Goal: Communication & Community: Answer question/provide support

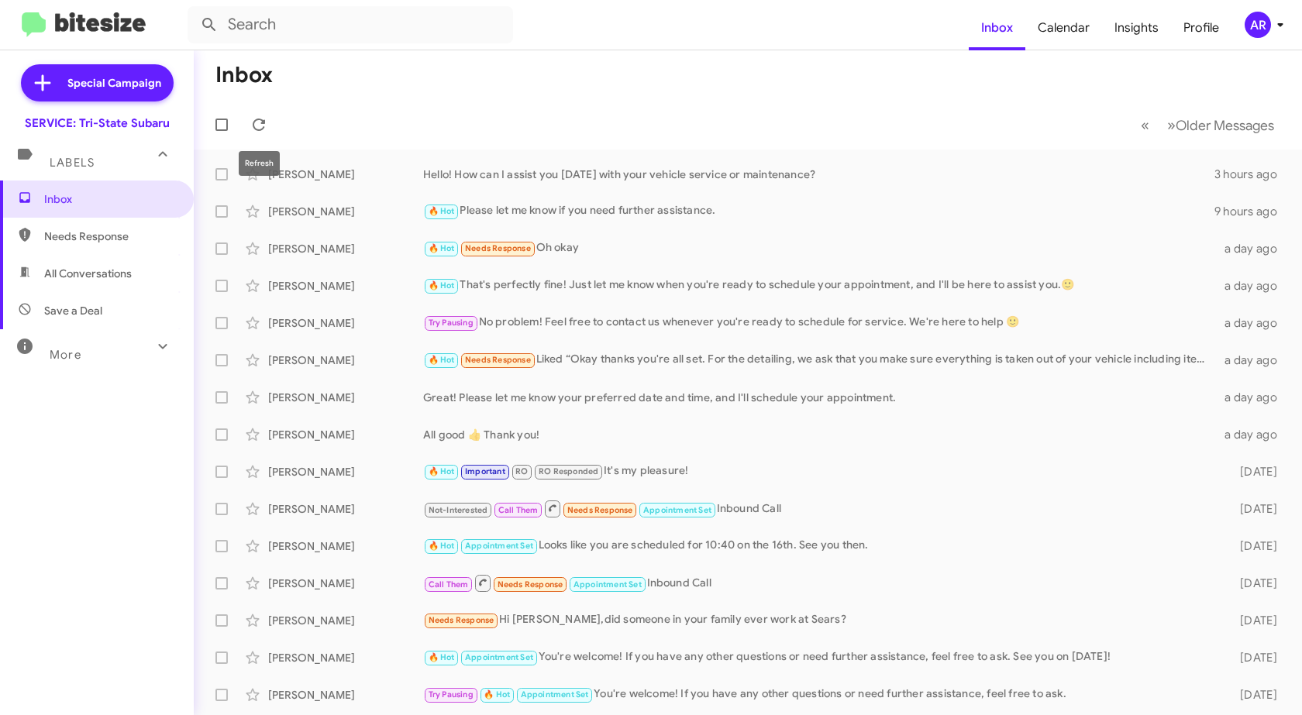
click at [273, 126] on span at bounding box center [258, 124] width 31 height 19
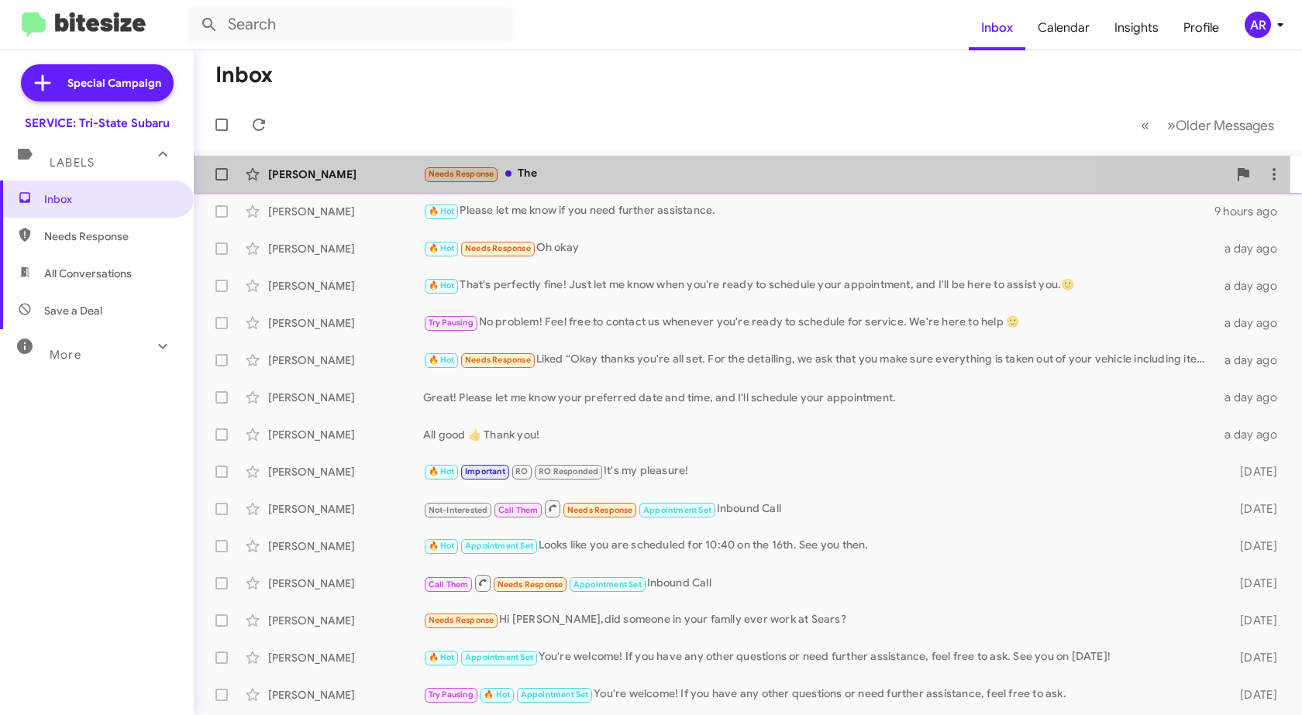
click at [405, 170] on div "[PERSON_NAME]" at bounding box center [345, 174] width 155 height 15
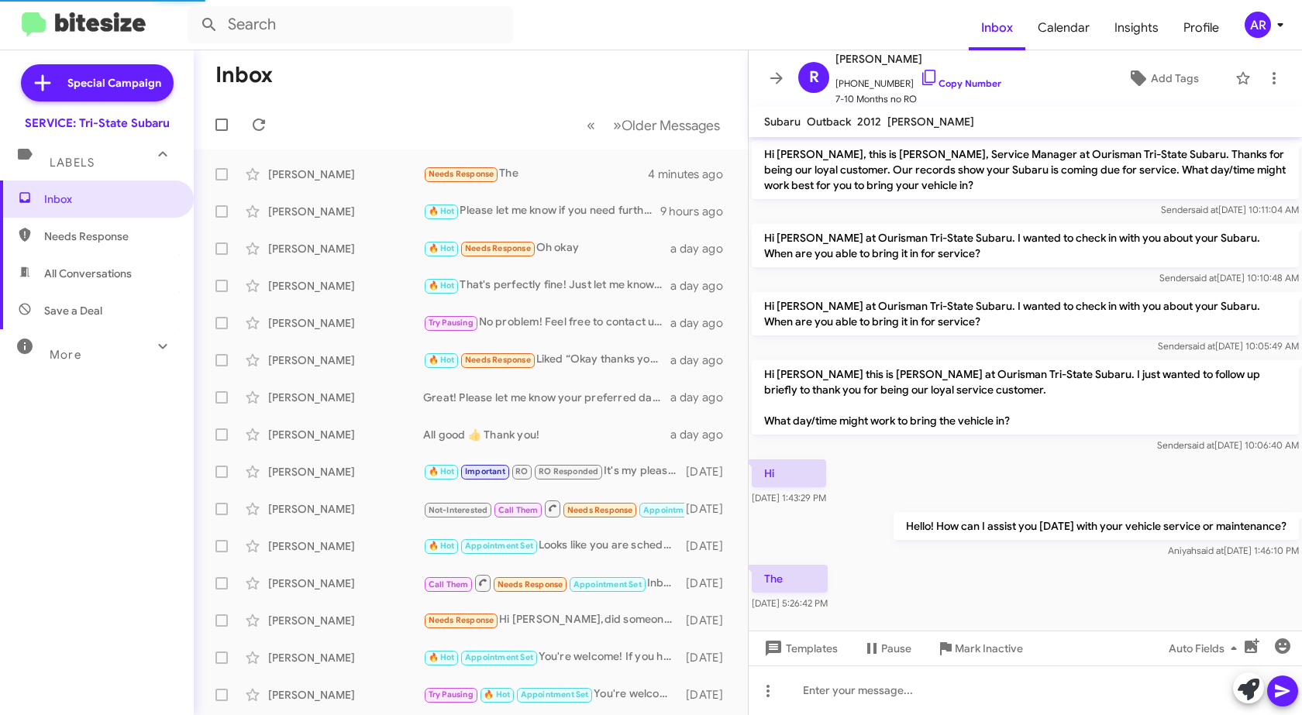
scroll to position [11, 0]
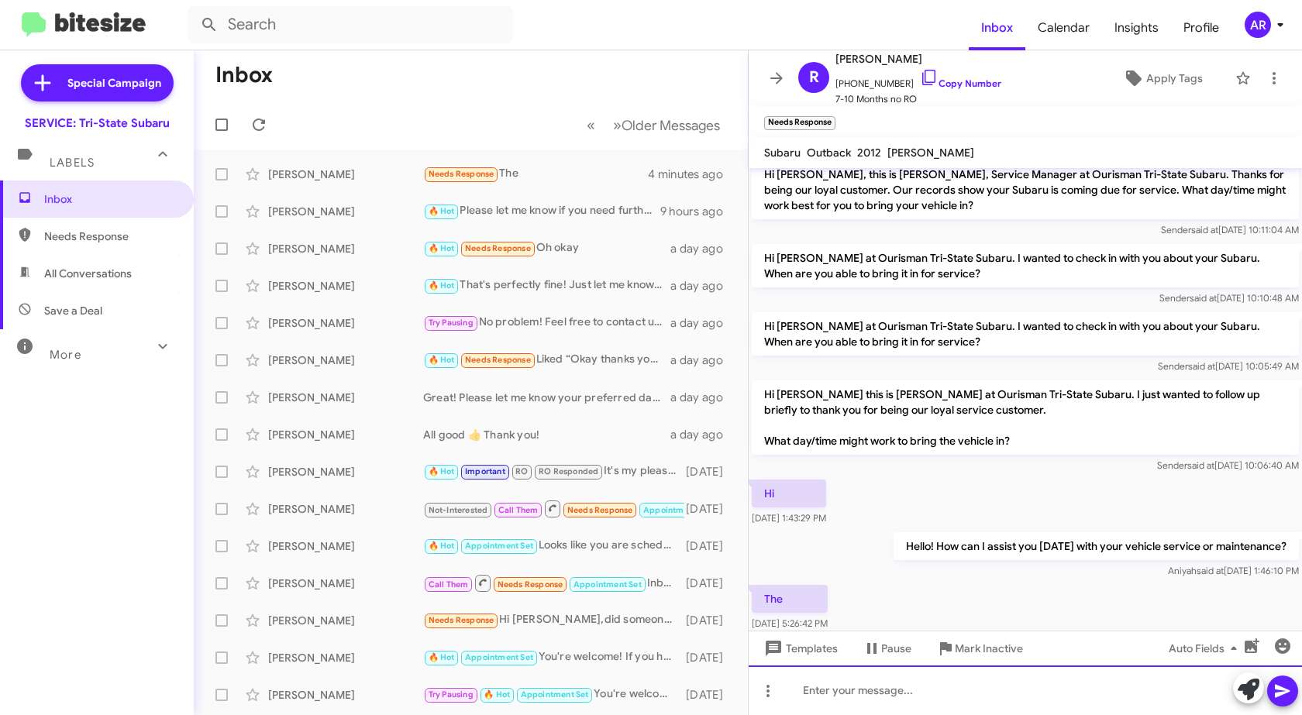
click at [1005, 671] on div at bounding box center [1024, 691] width 553 height 50
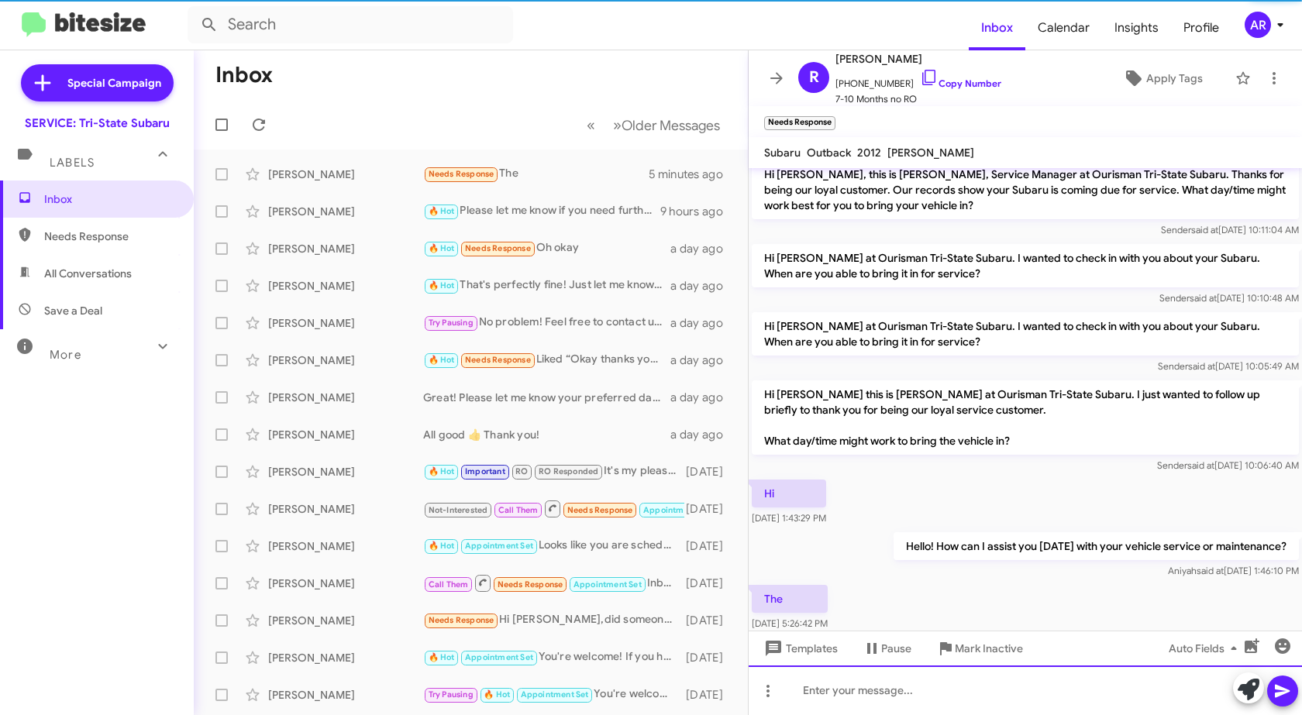
scroll to position [98, 0]
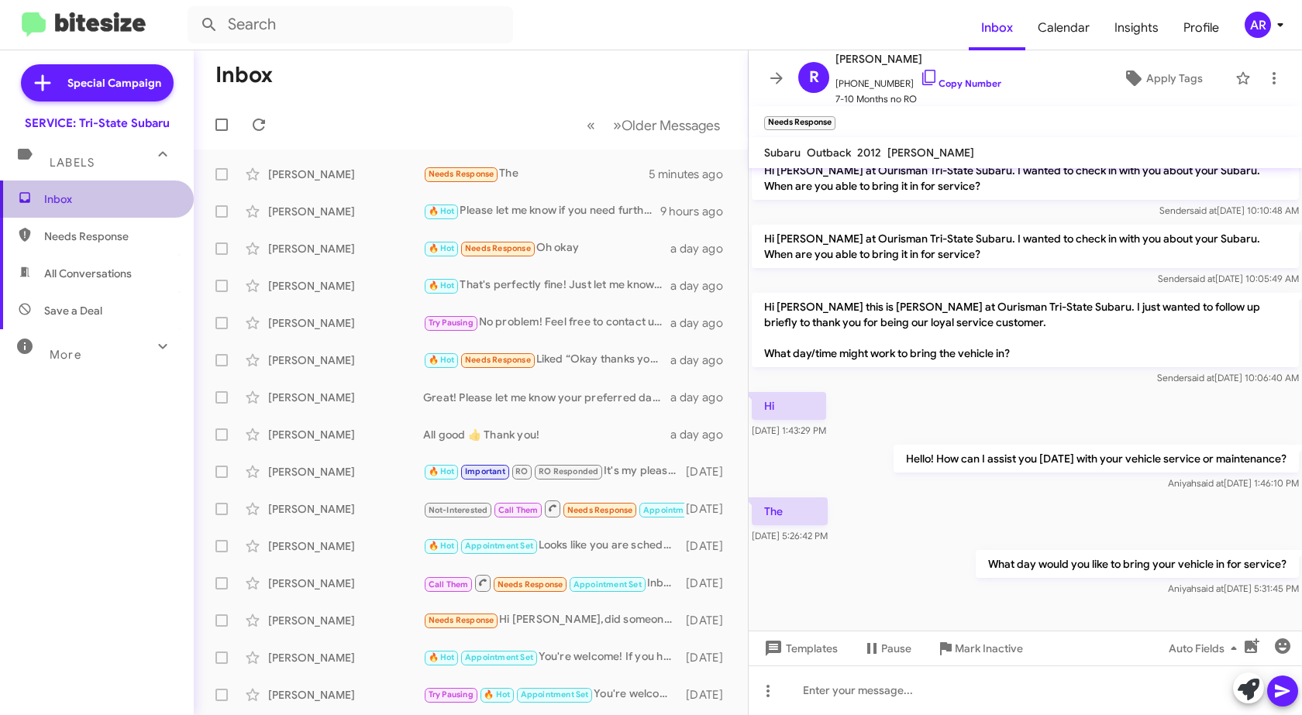
click at [115, 214] on span "Inbox" at bounding box center [97, 199] width 194 height 37
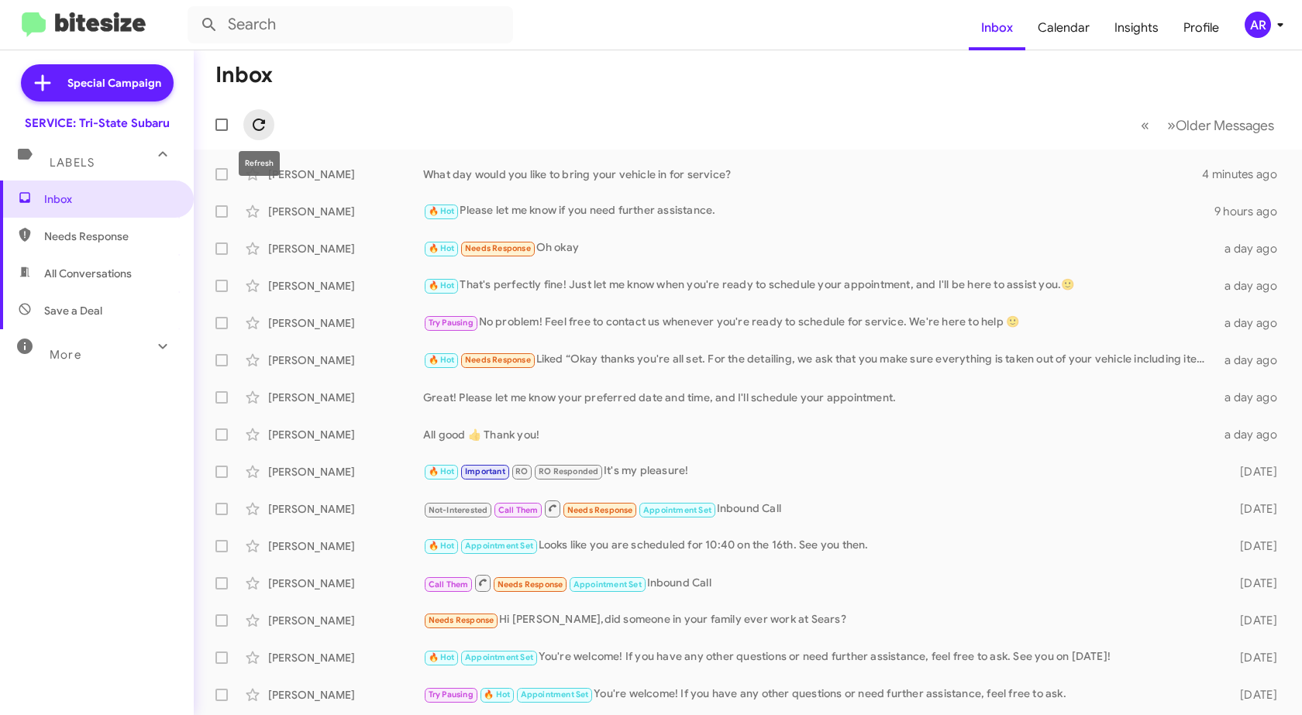
click at [254, 133] on icon at bounding box center [258, 124] width 19 height 19
